Goal: Information Seeking & Learning: Understand process/instructions

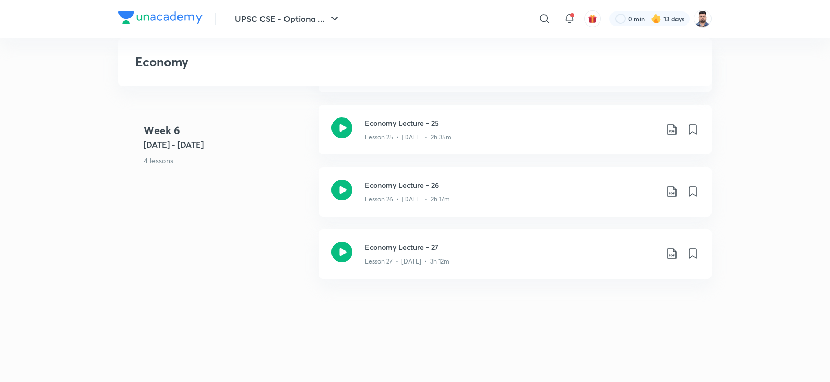
scroll to position [2181, 0]
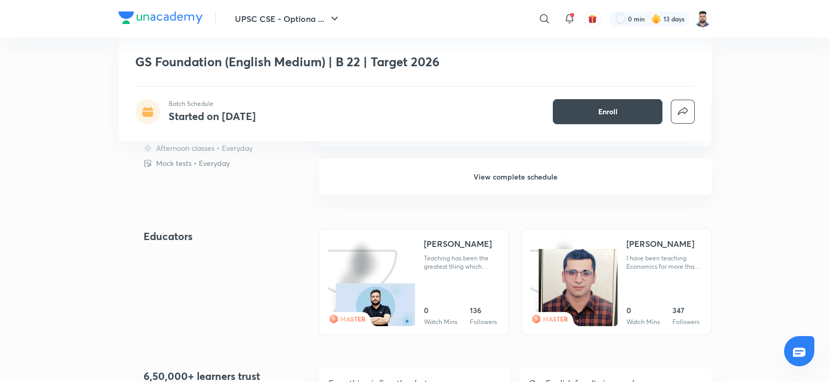
scroll to position [324, 0]
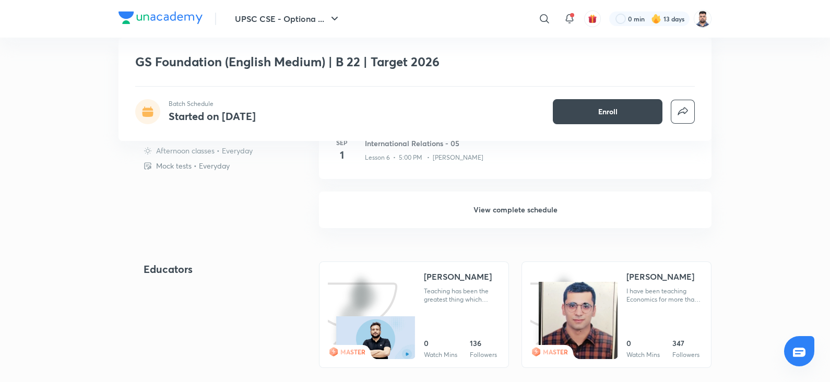
click at [504, 206] on h6 "View complete schedule" at bounding box center [515, 210] width 393 height 37
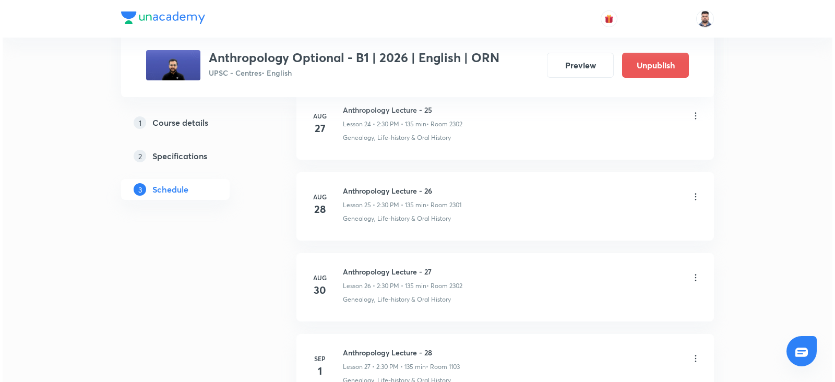
scroll to position [2633, 0]
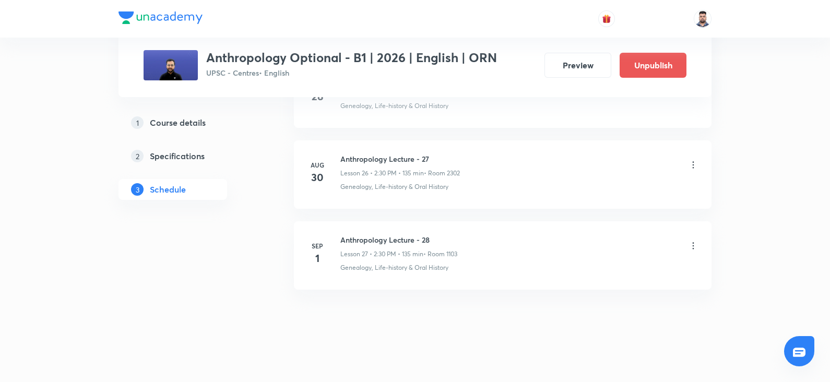
click at [695, 245] on div at bounding box center [693, 247] width 10 height 12
click at [694, 241] on icon at bounding box center [693, 246] width 10 height 10
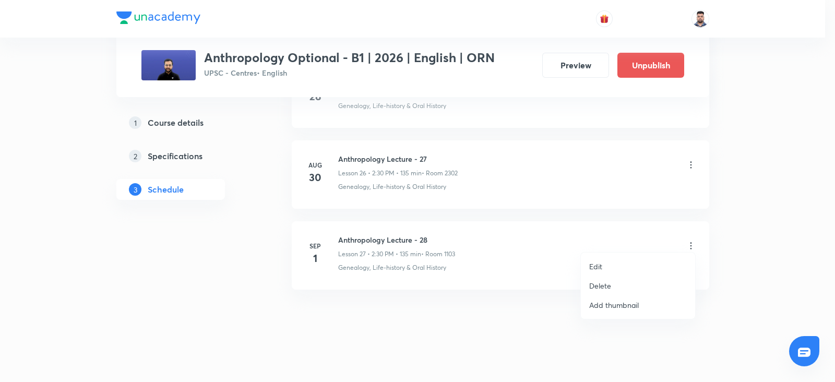
click at [622, 258] on li "Edit" at bounding box center [638, 266] width 114 height 19
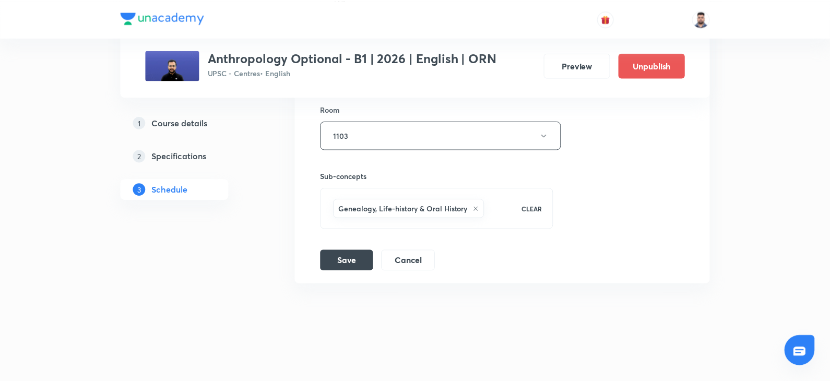
scroll to position [2555, 0]
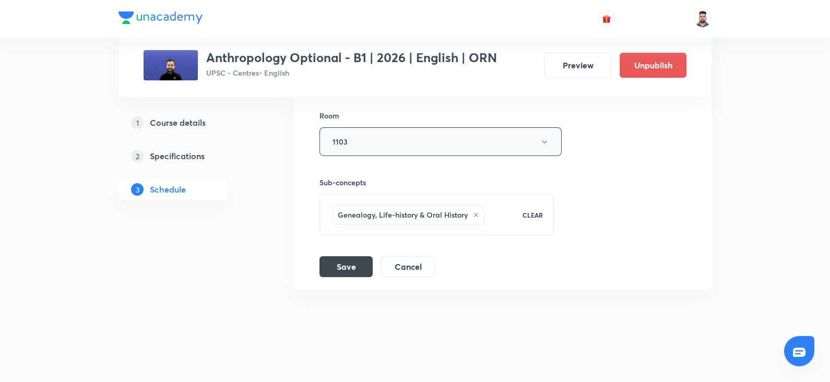
click at [363, 140] on button "1103" at bounding box center [440, 141] width 242 height 29
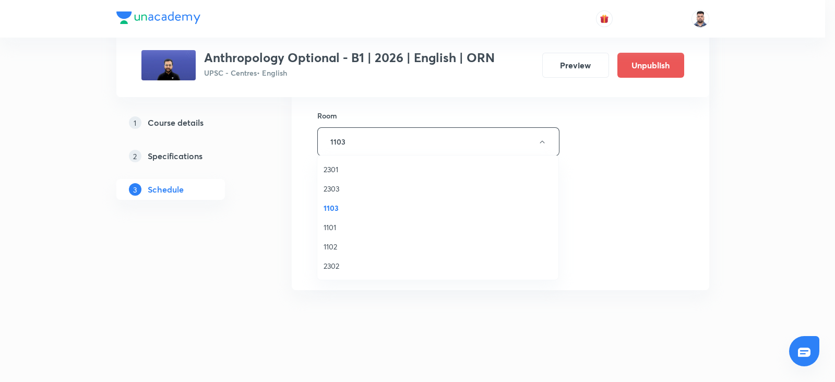
click at [333, 226] on span "1101" at bounding box center [438, 227] width 229 height 11
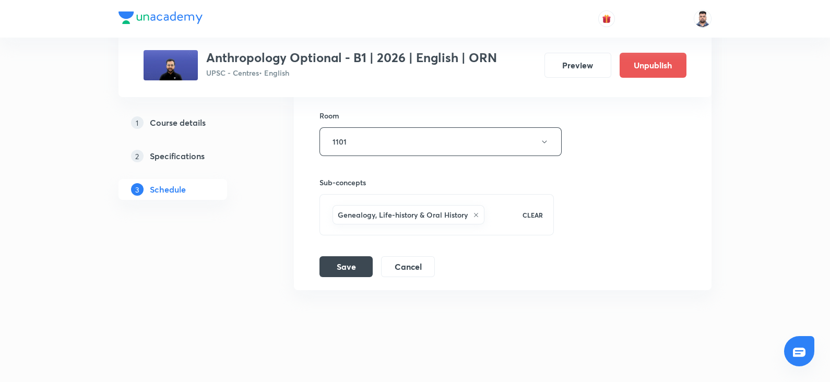
click at [329, 241] on div "Session title 25/99 Anthropology Lecture - 28 ​ Schedule for Sep 1, 2025, 2:30 …" at bounding box center [502, 50] width 366 height 455
click at [333, 258] on button "Save" at bounding box center [345, 265] width 53 height 21
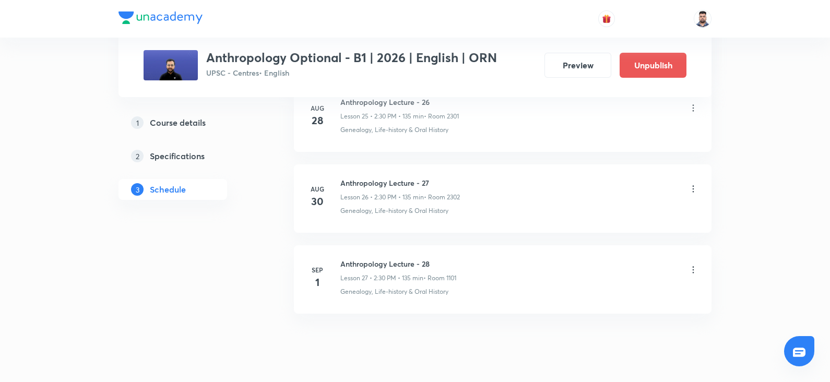
scroll to position [2154, 0]
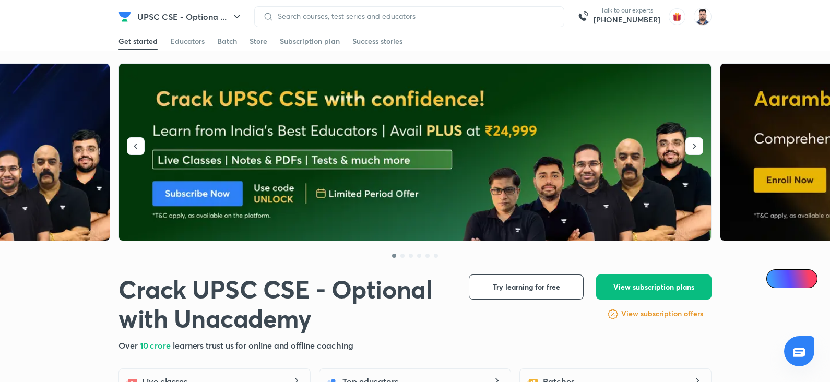
click at [425, 179] on img at bounding box center [415, 152] width 593 height 177
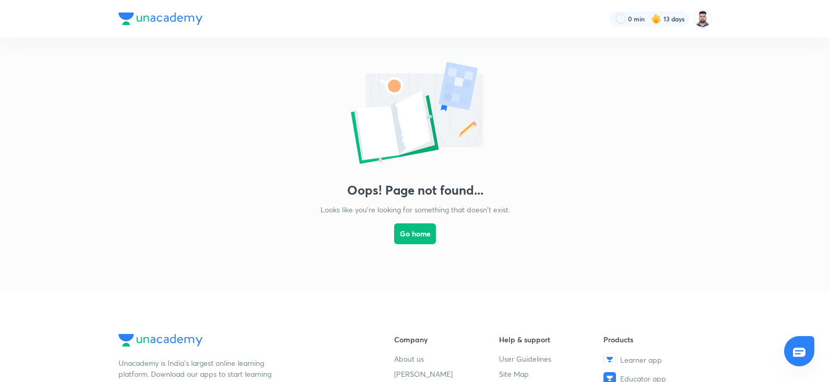
click at [483, 125] on img at bounding box center [415, 114] width 209 height 112
